Goal: Task Accomplishment & Management: Use online tool/utility

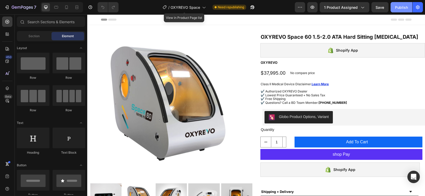
click at [403, 8] on div "Publish" at bounding box center [401, 7] width 13 height 5
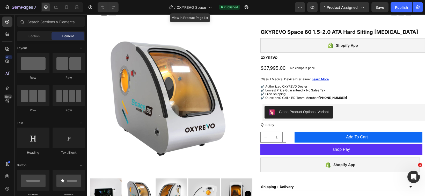
scroll to position [1, 0]
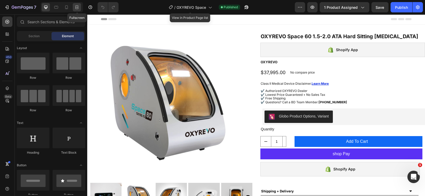
click at [78, 9] on icon at bounding box center [76, 7] width 5 height 5
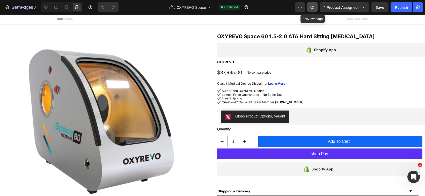
click at [313, 9] on icon "button" at bounding box center [312, 7] width 5 height 5
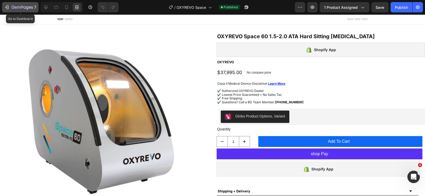
click at [7, 6] on icon "button" at bounding box center [6, 7] width 5 height 5
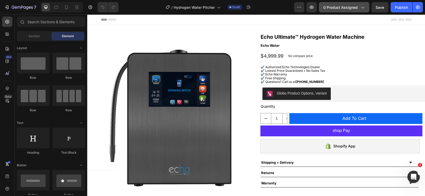
click at [339, 9] on span "0 product assigned" at bounding box center [340, 7] width 34 height 5
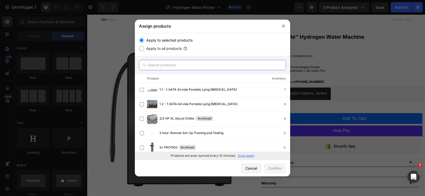
click at [192, 64] on input "text" at bounding box center [212, 65] width 147 height 10
paste input "Hydrogen Water Pitcher"
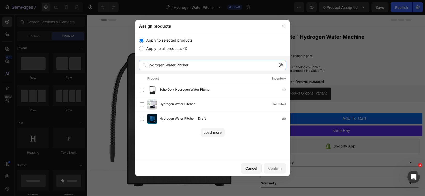
type input "Hydrogen Water Pitcher"
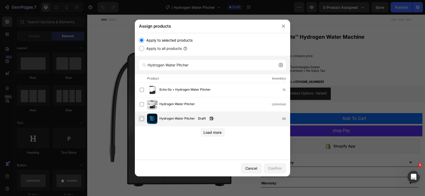
click at [142, 117] on label at bounding box center [142, 119] width 4 height 4
click at [272, 169] on div "Confirm" at bounding box center [274, 168] width 13 height 5
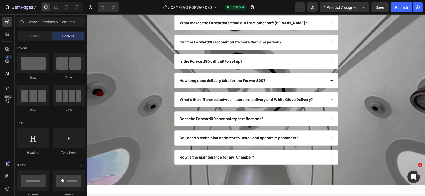
scroll to position [1787, 0]
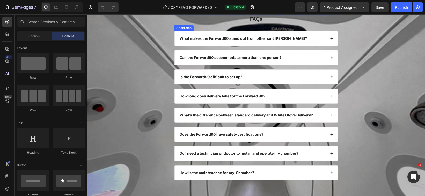
click at [330, 134] on icon at bounding box center [331, 134] width 3 height 3
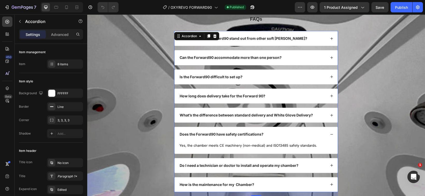
click at [330, 134] on icon at bounding box center [331, 134] width 3 height 3
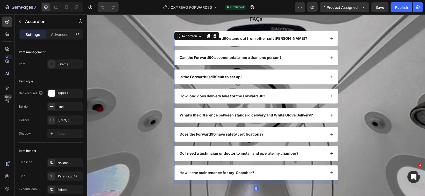
click at [330, 134] on icon at bounding box center [331, 134] width 3 height 3
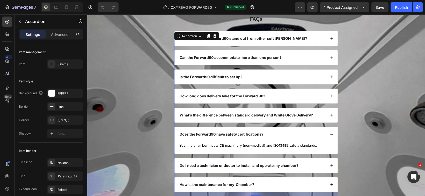
click at [330, 134] on icon at bounding box center [331, 134] width 3 height 3
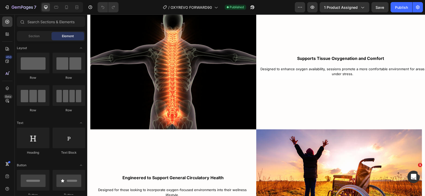
scroll to position [1597, 0]
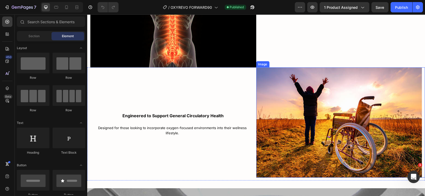
click at [345, 116] on img at bounding box center [339, 123] width 166 height 110
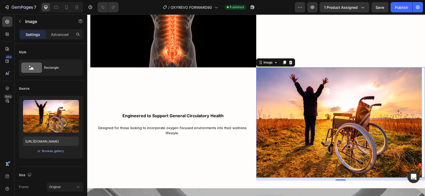
click at [329, 105] on img at bounding box center [339, 123] width 166 height 110
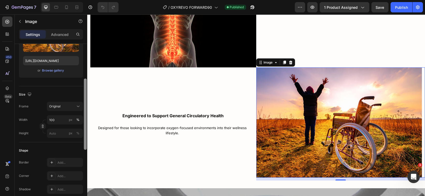
scroll to position [83, 0]
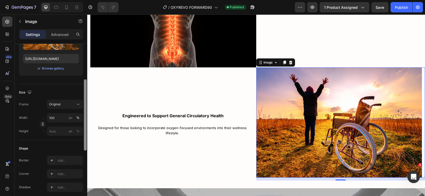
drag, startPoint x: 85, startPoint y: 89, endPoint x: 84, endPoint y: 125, distance: 35.5
click at [84, 125] on div at bounding box center [85, 114] width 3 height 71
click at [59, 131] on input "px %" at bounding box center [65, 131] width 36 height 9
click at [43, 123] on icon "button" at bounding box center [43, 125] width 4 height 4
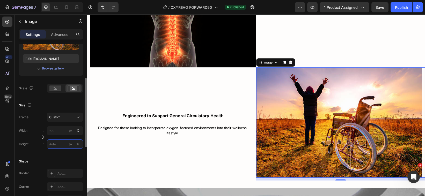
click at [56, 142] on input "px %" at bounding box center [65, 144] width 36 height 9
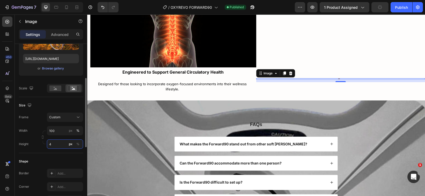
click at [56, 142] on input "4" at bounding box center [65, 144] width 36 height 9
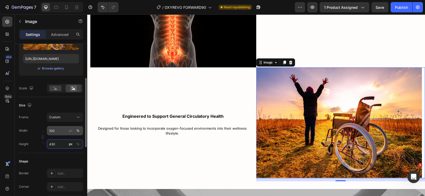
type input "430"
click at [53, 129] on input "100" at bounding box center [65, 130] width 36 height 9
click at [77, 131] on div "%" at bounding box center [77, 131] width 3 height 5
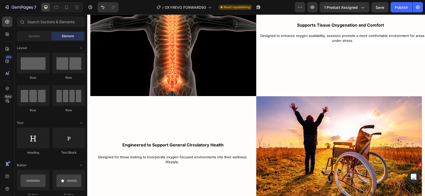
scroll to position [1603, 0]
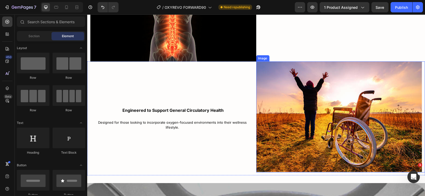
click at [372, 144] on img at bounding box center [339, 117] width 166 height 111
click at [297, 111] on img at bounding box center [339, 117] width 166 height 111
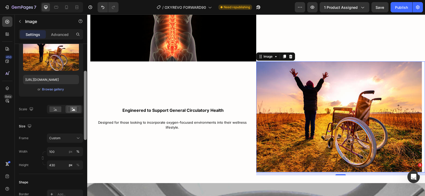
scroll to position [64, 0]
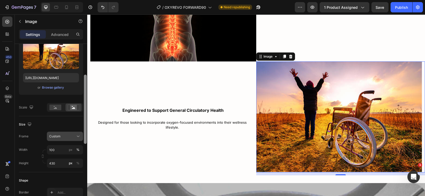
drag, startPoint x: 86, startPoint y: 102, endPoint x: 66, endPoint y: 134, distance: 37.4
click at [85, 122] on div at bounding box center [85, 109] width 3 height 69
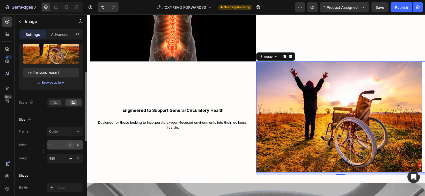
click at [71, 143] on div "px" at bounding box center [71, 145] width 4 height 5
click at [77, 143] on div "%" at bounding box center [77, 145] width 3 height 5
click at [58, 157] on input "430" at bounding box center [65, 158] width 36 height 9
click at [57, 157] on input "430" at bounding box center [65, 158] width 36 height 9
drag, startPoint x: 56, startPoint y: 157, endPoint x: 49, endPoint y: 157, distance: 7.3
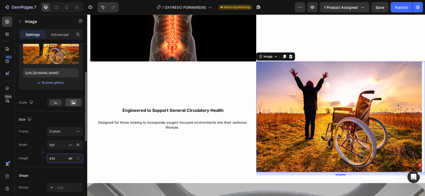
click at [49, 157] on input "430" at bounding box center [65, 158] width 36 height 9
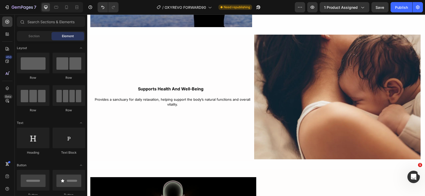
scroll to position [1374, 0]
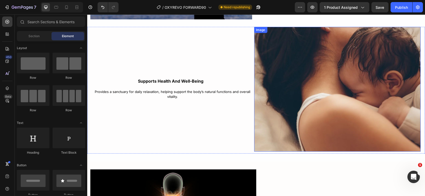
click at [383, 125] on img at bounding box center [337, 89] width 167 height 125
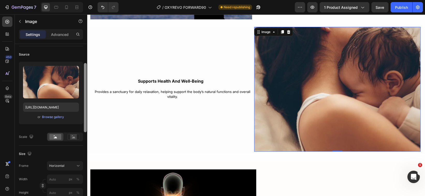
scroll to position [45, 0]
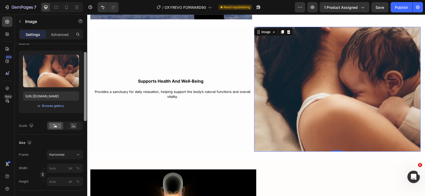
drag, startPoint x: 84, startPoint y: 108, endPoint x: 85, endPoint y: 136, distance: 28.0
click at [85, 121] on div at bounding box center [85, 86] width 3 height 69
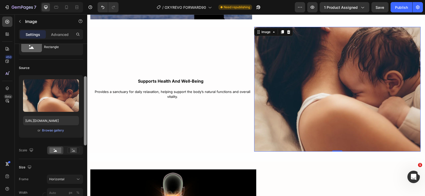
scroll to position [38, 0]
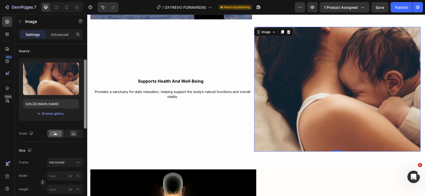
drag, startPoint x: 85, startPoint y: 136, endPoint x: 84, endPoint y: 123, distance: 12.4
click at [84, 123] on div at bounding box center [85, 94] width 3 height 69
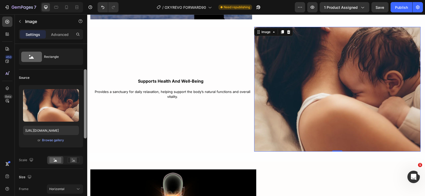
scroll to position [0, 0]
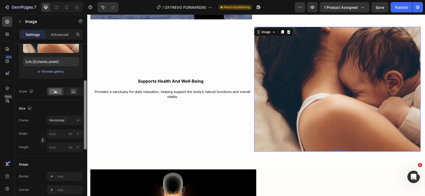
drag, startPoint x: 85, startPoint y: 124, endPoint x: 87, endPoint y: 141, distance: 16.9
click at [87, 141] on div at bounding box center [85, 130] width 4 height 167
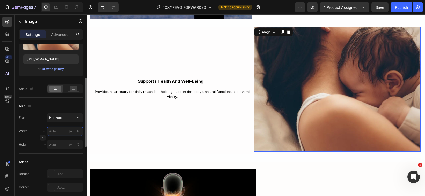
click at [59, 132] on input "px %" at bounding box center [65, 131] width 36 height 9
click at [46, 142] on div "Full 100%" at bounding box center [60, 142] width 42 height 9
type input "100"
click at [64, 119] on div "Horizontal" at bounding box center [61, 118] width 25 height 5
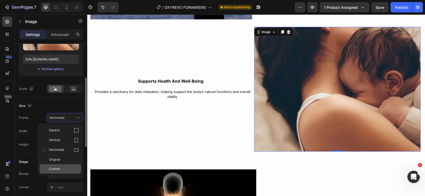
click at [55, 169] on span "Custom" at bounding box center [54, 169] width 11 height 5
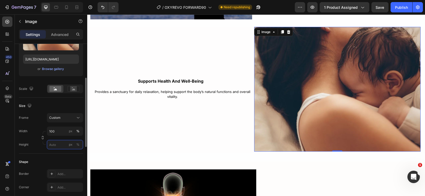
click at [56, 142] on input "px %" at bounding box center [65, 144] width 36 height 9
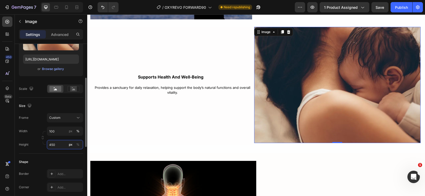
drag, startPoint x: 57, startPoint y: 144, endPoint x: 47, endPoint y: 144, distance: 10.1
click at [47, 144] on input "450" at bounding box center [65, 144] width 36 height 9
click at [77, 144] on div "%" at bounding box center [77, 145] width 3 height 5
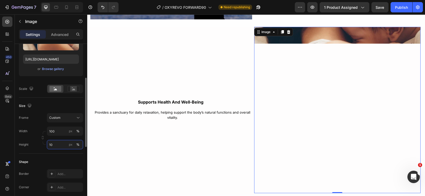
type input "100"
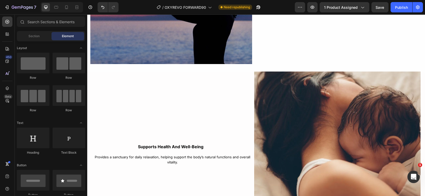
scroll to position [1338, 0]
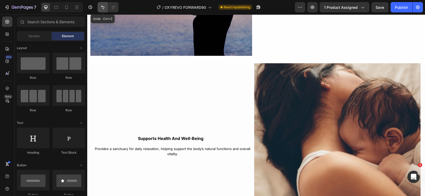
click at [104, 9] on icon "Undo/Redo" at bounding box center [102, 7] width 5 height 5
click at [102, 6] on icon "Undo/Redo" at bounding box center [102, 7] width 3 height 3
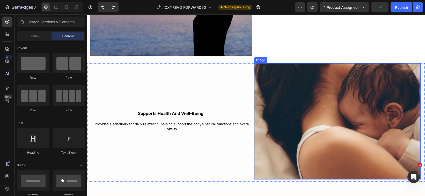
click at [259, 93] on img at bounding box center [337, 121] width 167 height 116
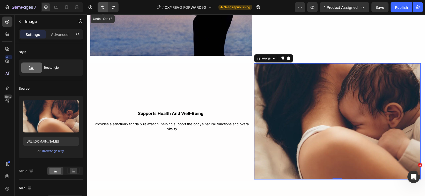
click at [104, 6] on icon "Undo/Redo" at bounding box center [102, 7] width 5 height 5
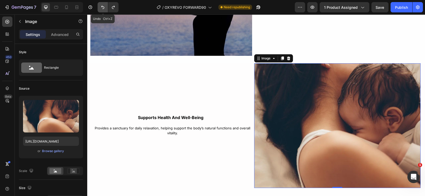
click at [104, 6] on icon "Undo/Redo" at bounding box center [102, 7] width 5 height 5
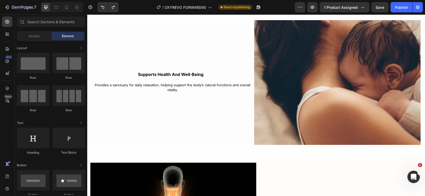
scroll to position [1385, 0]
